Goal: Information Seeking & Learning: Learn about a topic

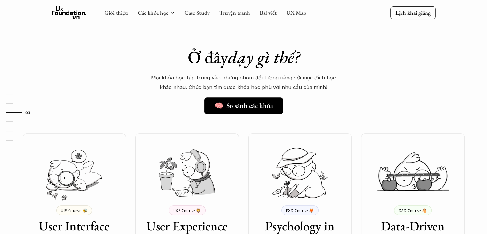
scroll to position [462, 0]
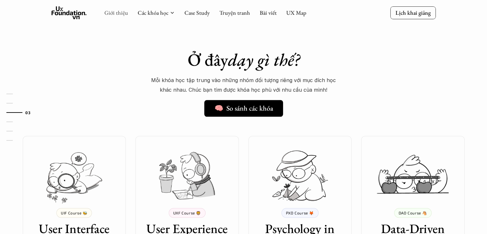
click at [121, 16] on link "Giới thiệu" at bounding box center [116, 12] width 24 height 7
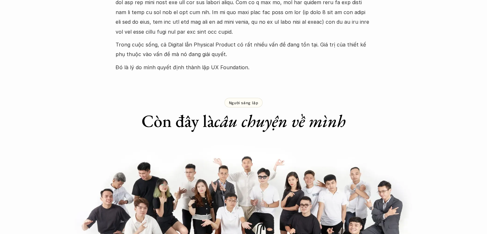
scroll to position [391, 0]
click at [247, 102] on p "Người sáng lập" at bounding box center [243, 102] width 29 height 4
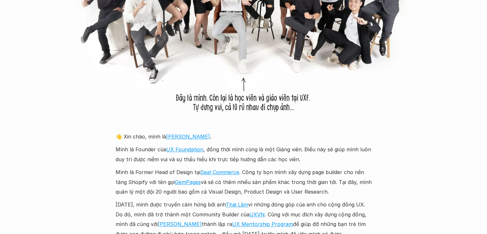
scroll to position [643, 0]
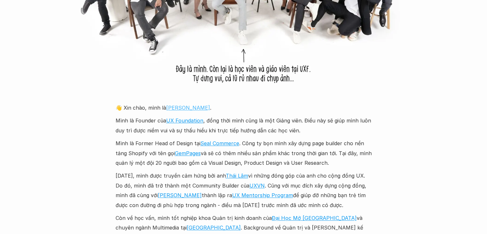
click at [173, 109] on link "[PERSON_NAME]" at bounding box center [188, 107] width 44 height 6
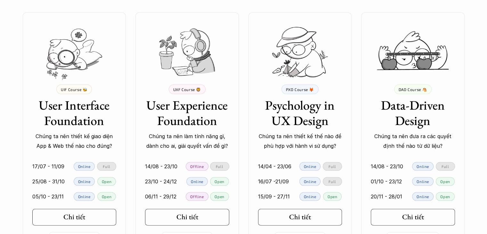
scroll to position [1310, 0]
click at [84, 223] on link "Chi tiết" at bounding box center [74, 217] width 84 height 17
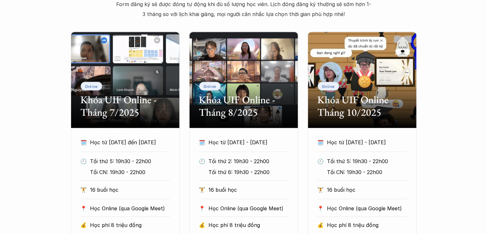
scroll to position [299, 0]
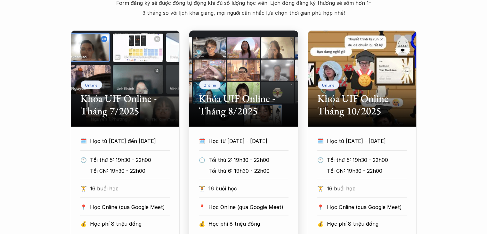
click at [214, 161] on p "Tối thứ 2: 19h30 - 22h00" at bounding box center [253, 160] width 89 height 10
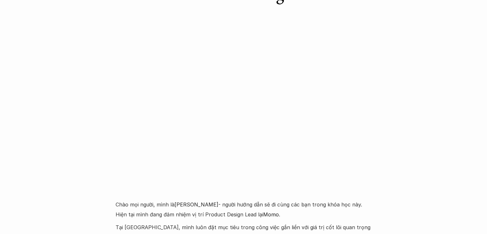
scroll to position [1444, 0]
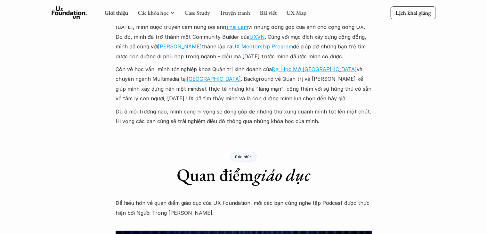
scroll to position [790, 0]
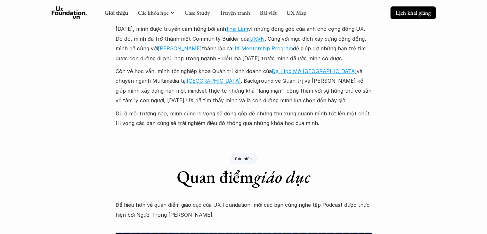
click at [403, 14] on p "Lịch khai giảng" at bounding box center [413, 12] width 35 height 7
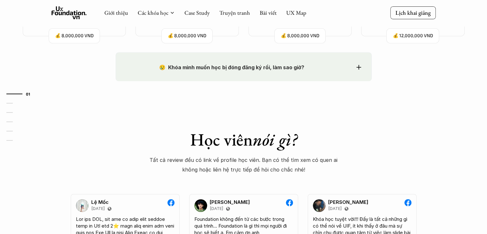
scroll to position [486, 0]
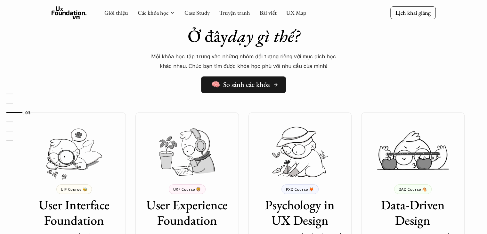
click at [250, 85] on h5 "🧠 So sánh các khóa" at bounding box center [241, 84] width 59 height 8
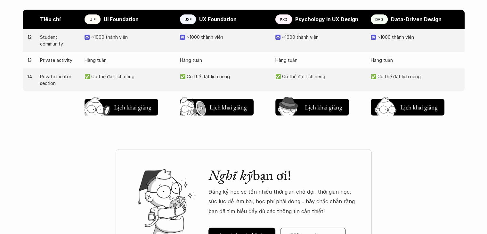
scroll to position [732, 0]
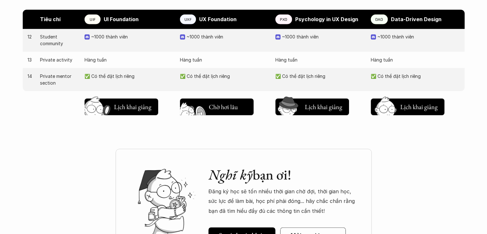
click at [236, 111] on h5 "Lịch khai giảng" at bounding box center [228, 108] width 38 height 9
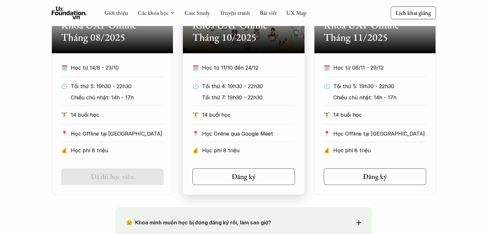
scroll to position [377, 0]
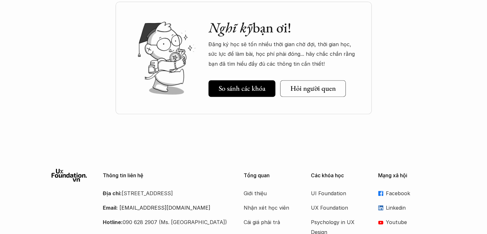
scroll to position [879, 0]
click at [301, 92] on h5 "Hỏi người quen" at bounding box center [314, 88] width 46 height 8
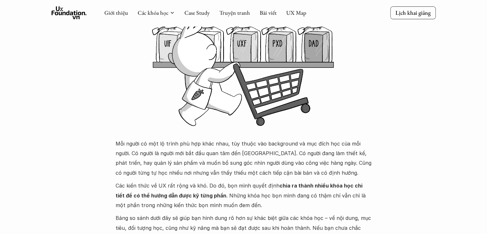
scroll to position [0, 0]
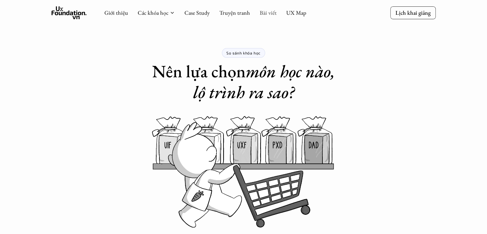
click at [261, 12] on link "Bài viết" at bounding box center [268, 12] width 17 height 7
